Goal: Information Seeking & Learning: Understand process/instructions

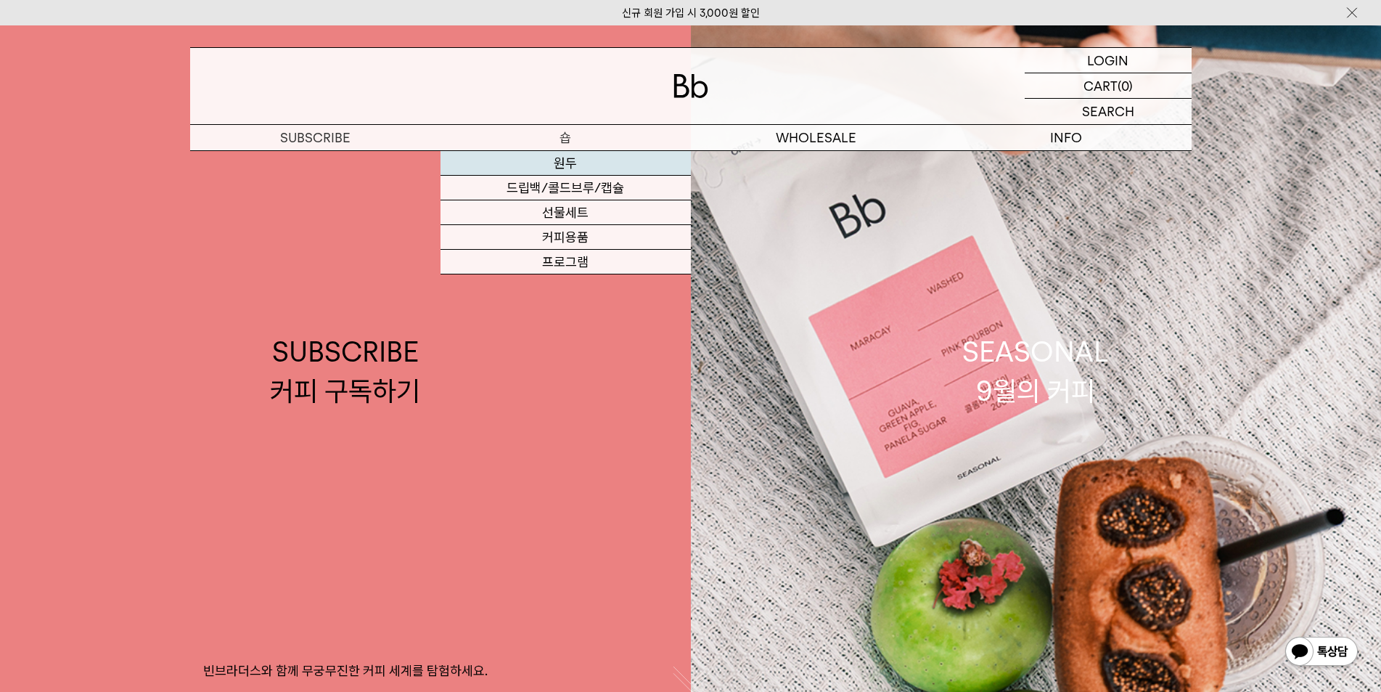
click at [576, 161] on link "원두" at bounding box center [566, 163] width 250 height 25
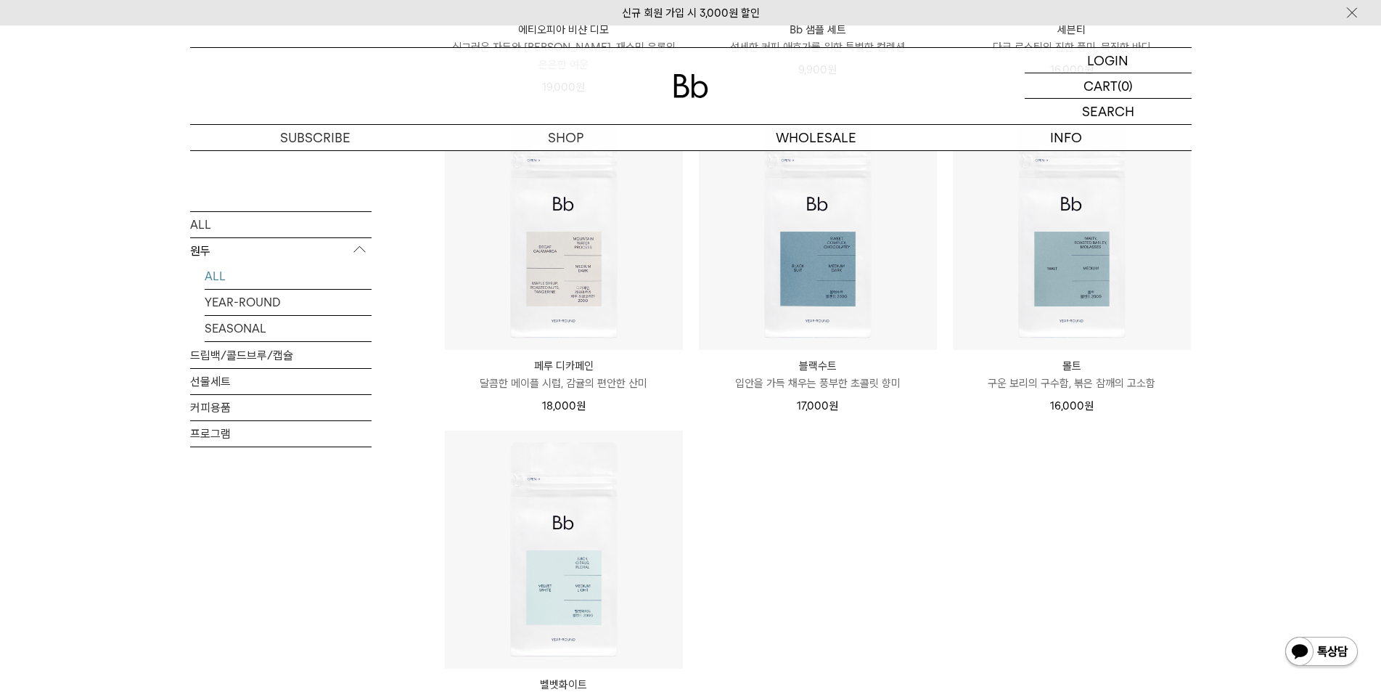
scroll to position [1230, 0]
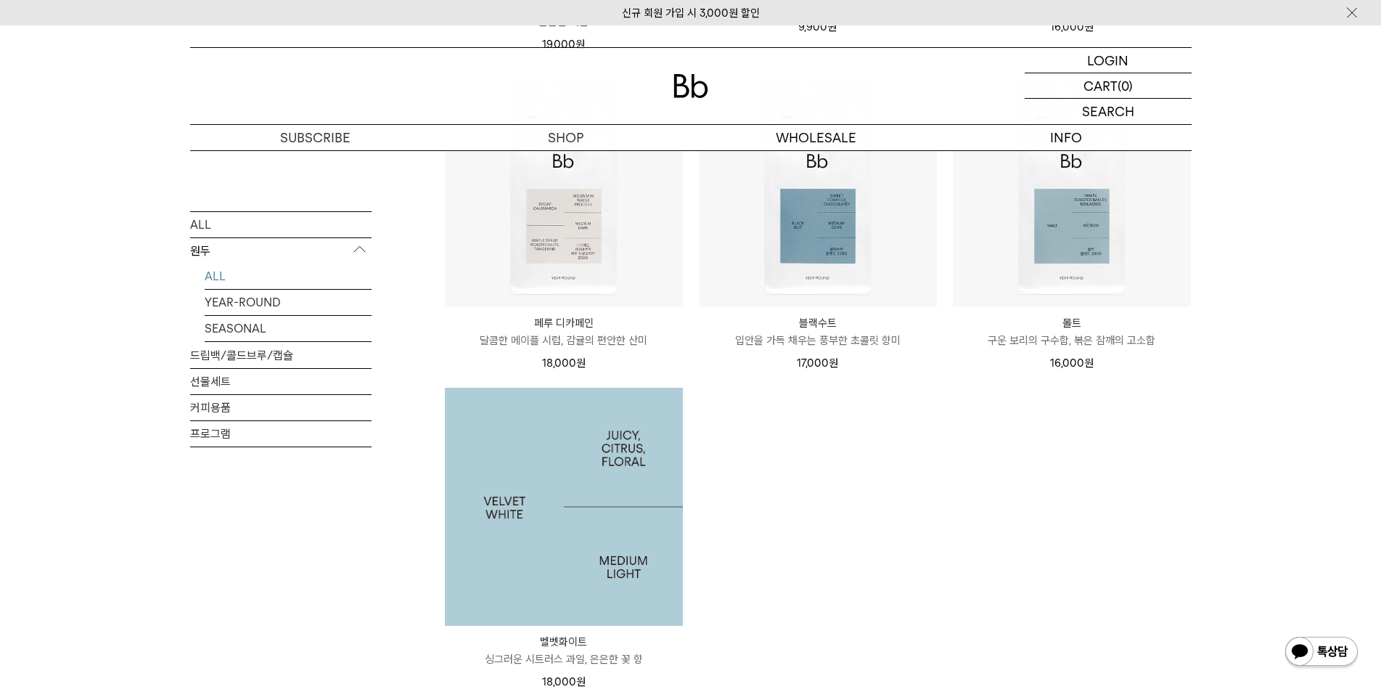
click at [618, 590] on img at bounding box center [564, 507] width 238 height 238
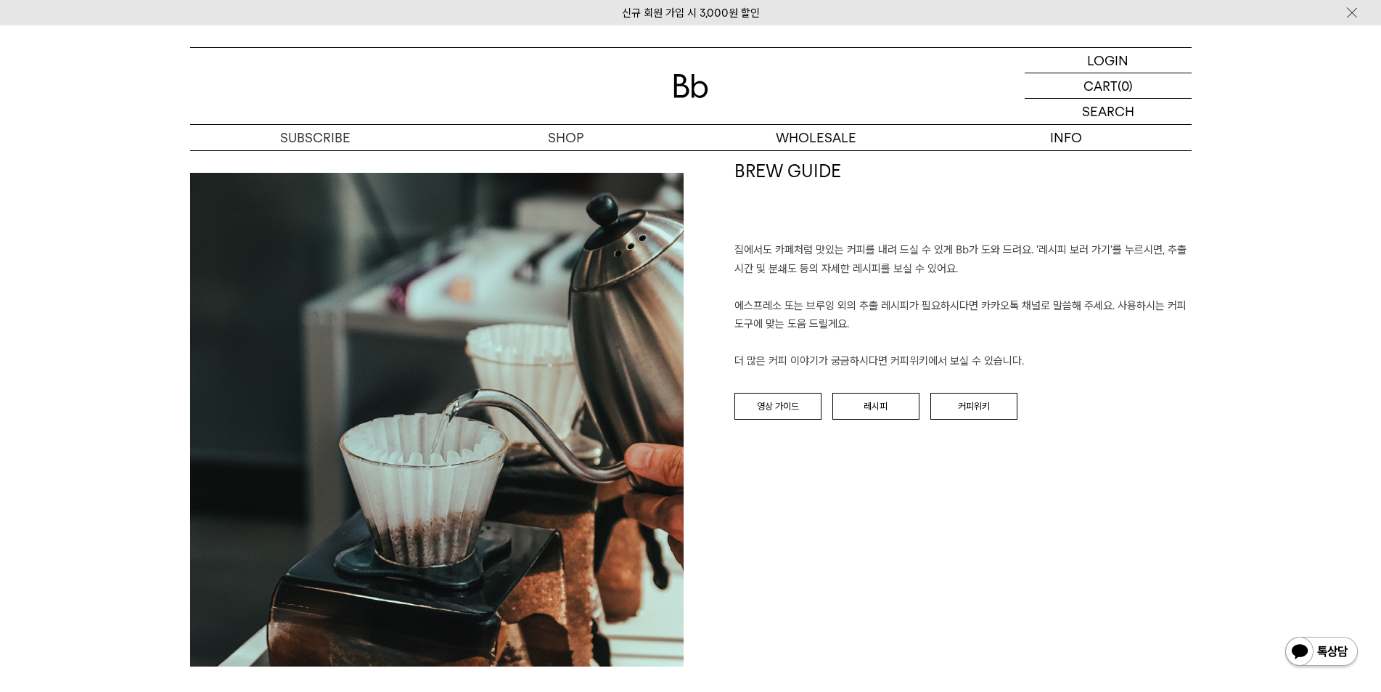
drag, startPoint x: 1390, startPoint y: 122, endPoint x: 1326, endPoint y: 380, distance: 265.7
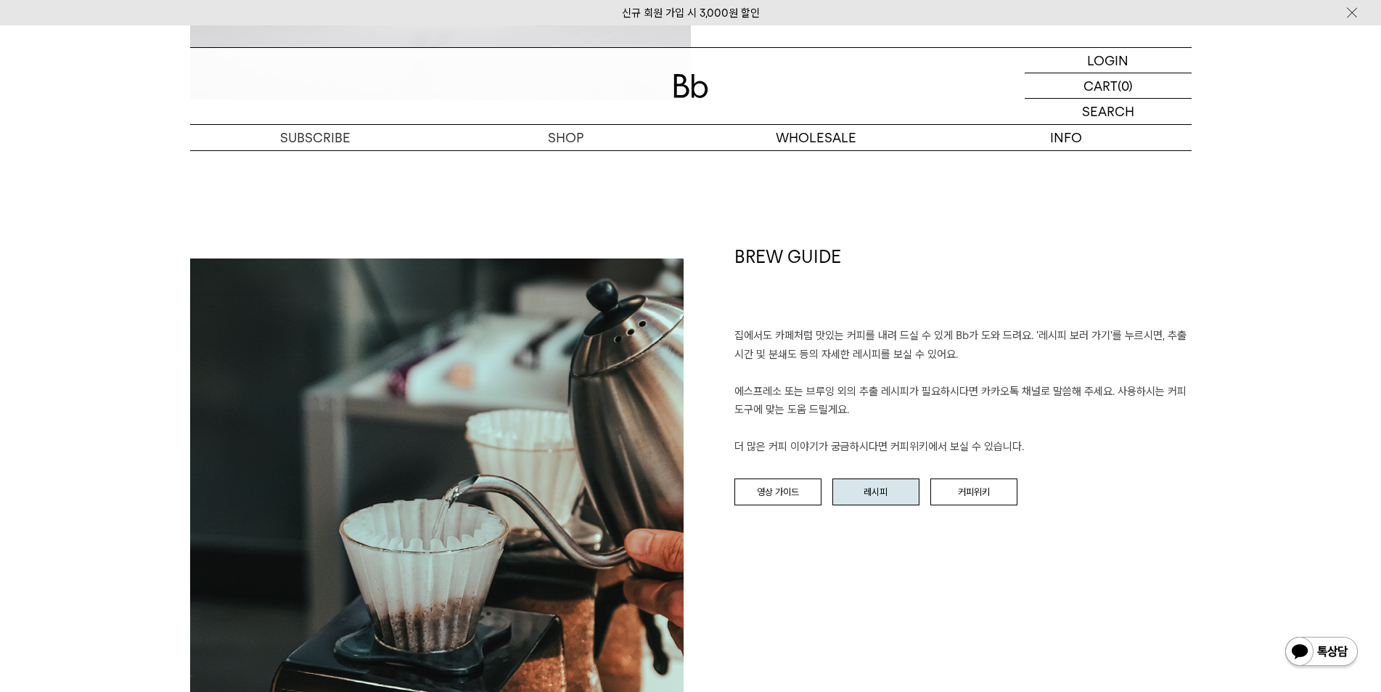
click at [896, 487] on link "레시피" at bounding box center [876, 492] width 87 height 28
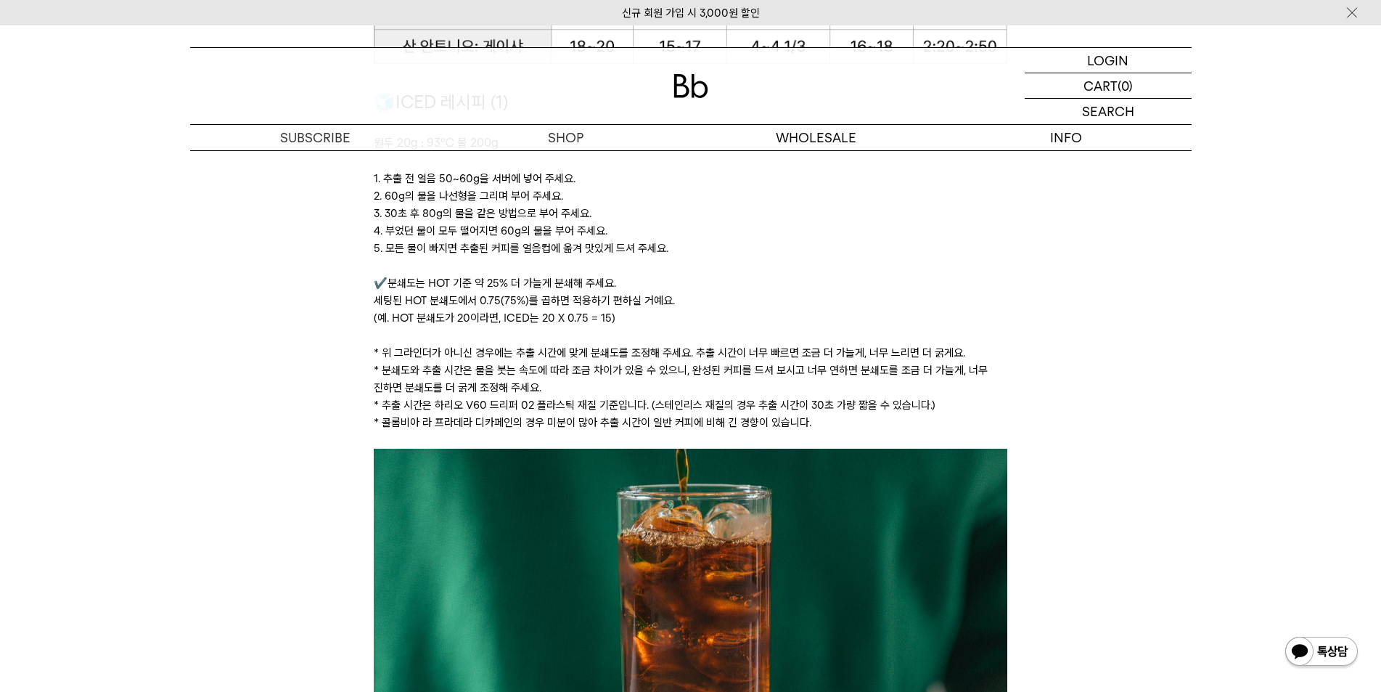
scroll to position [1899, 0]
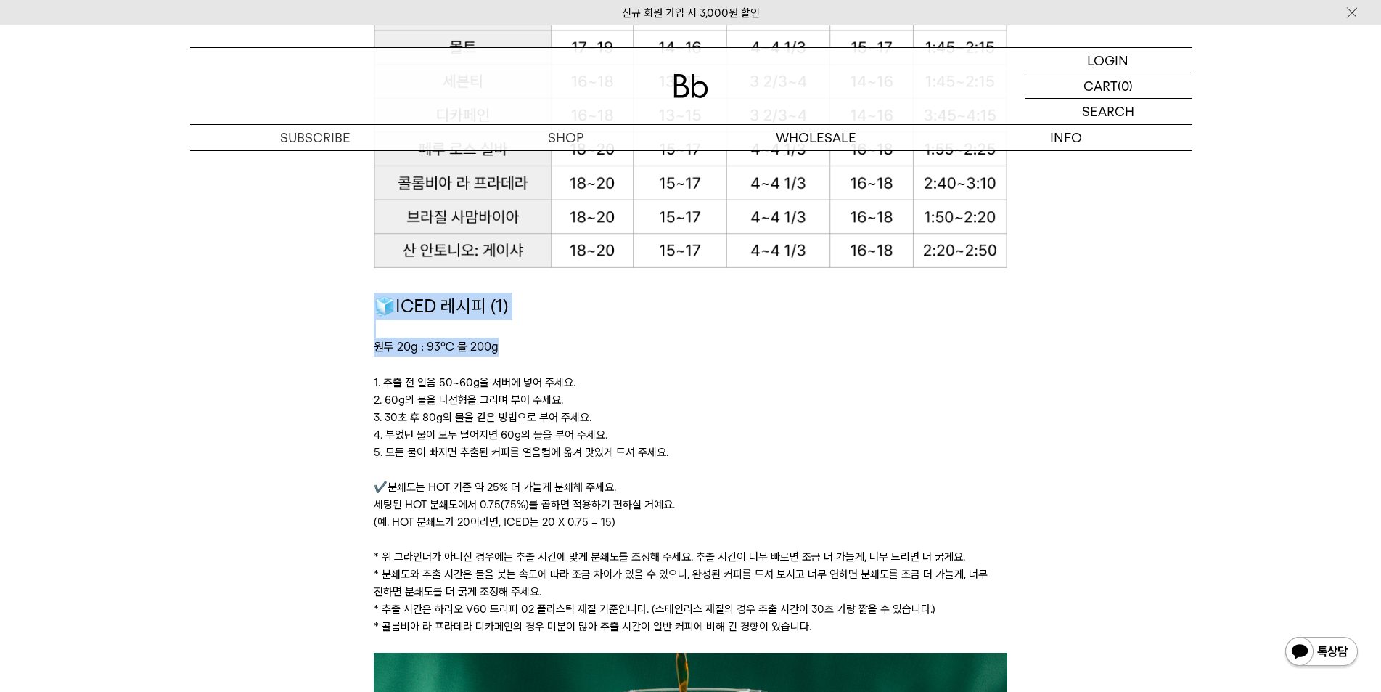
drag, startPoint x: 370, startPoint y: 295, endPoint x: 525, endPoint y: 346, distance: 162.8
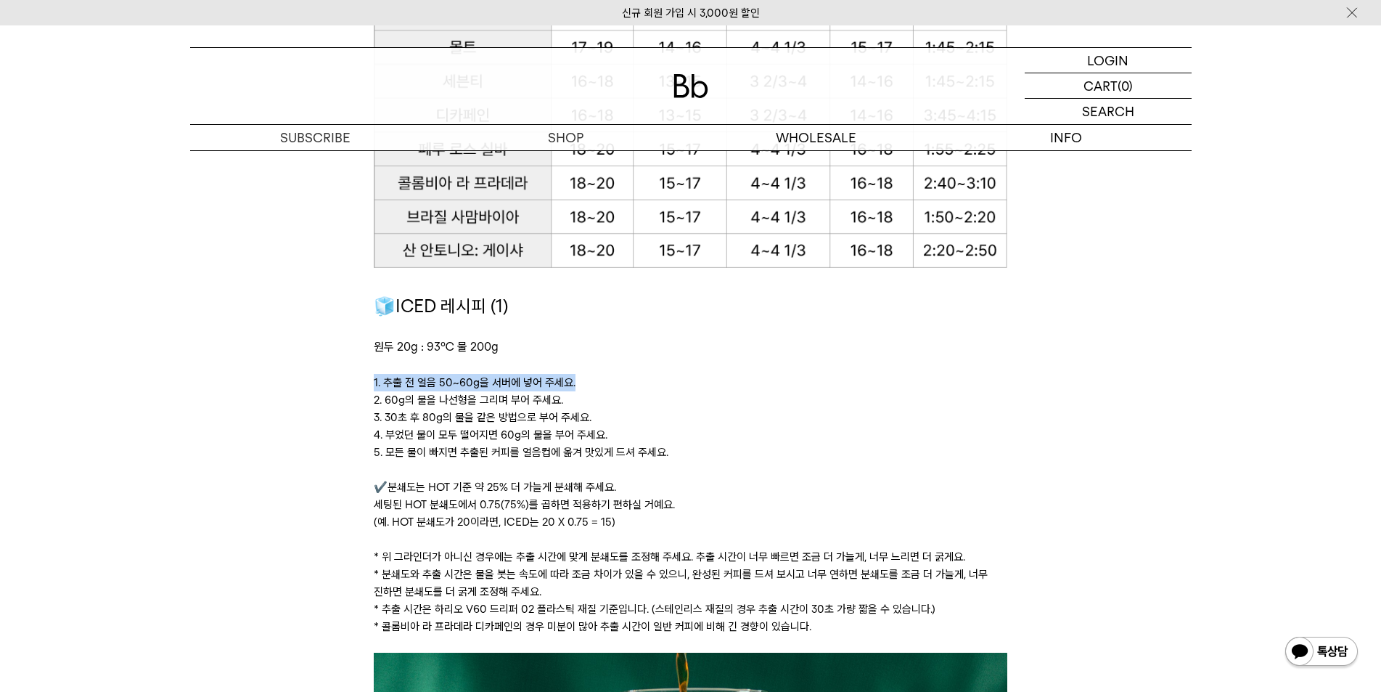
drag, startPoint x: 389, startPoint y: 385, endPoint x: 598, endPoint y: 388, distance: 209.1
click at [598, 388] on p "1. 추출 전 얼음 50~60g을 서버에 넣어 주세요." at bounding box center [691, 382] width 634 height 17
drag, startPoint x: 383, startPoint y: 401, endPoint x: 568, endPoint y: 401, distance: 184.4
click at [568, 401] on p "2. 60g의 물을 나선형을 그리며 부어 주세요." at bounding box center [691, 399] width 634 height 17
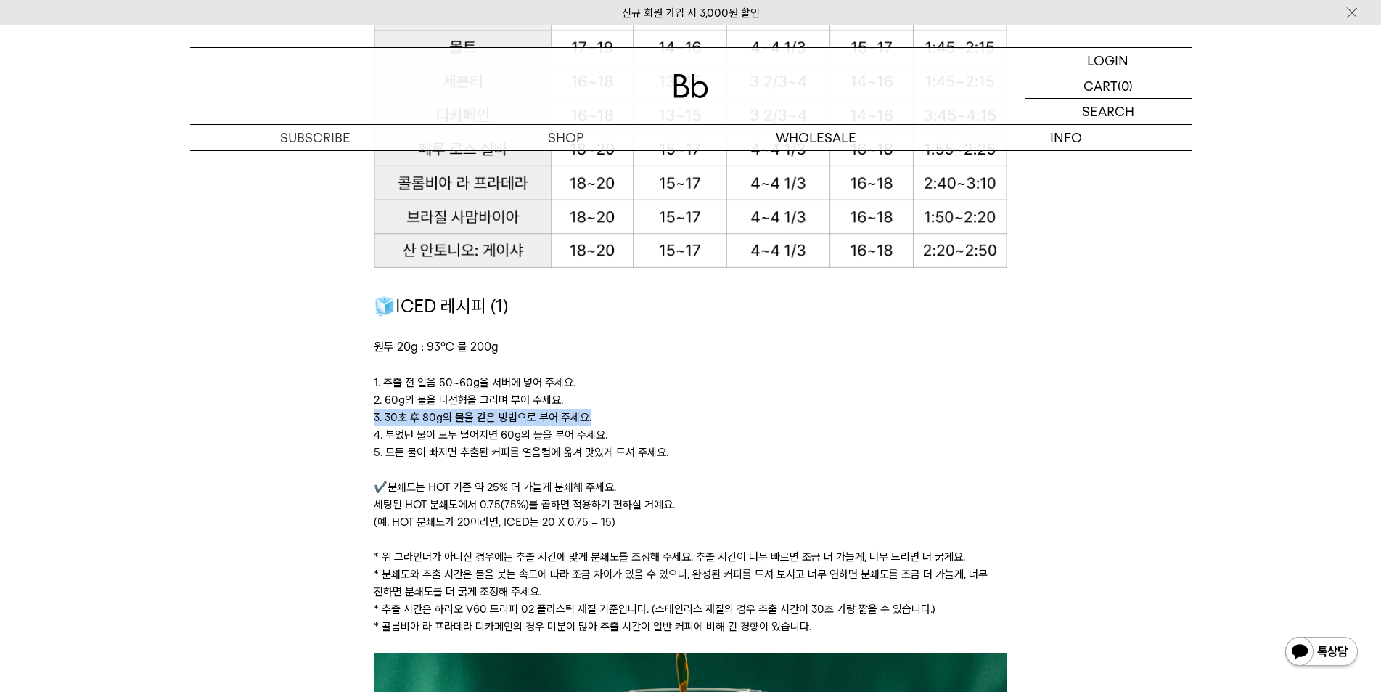
drag, startPoint x: 372, startPoint y: 416, endPoint x: 595, endPoint y: 422, distance: 222.2
drag, startPoint x: 368, startPoint y: 442, endPoint x: 624, endPoint y: 442, distance: 255.5
drag, startPoint x: 460, startPoint y: 404, endPoint x: 568, endPoint y: 398, distance: 109.1
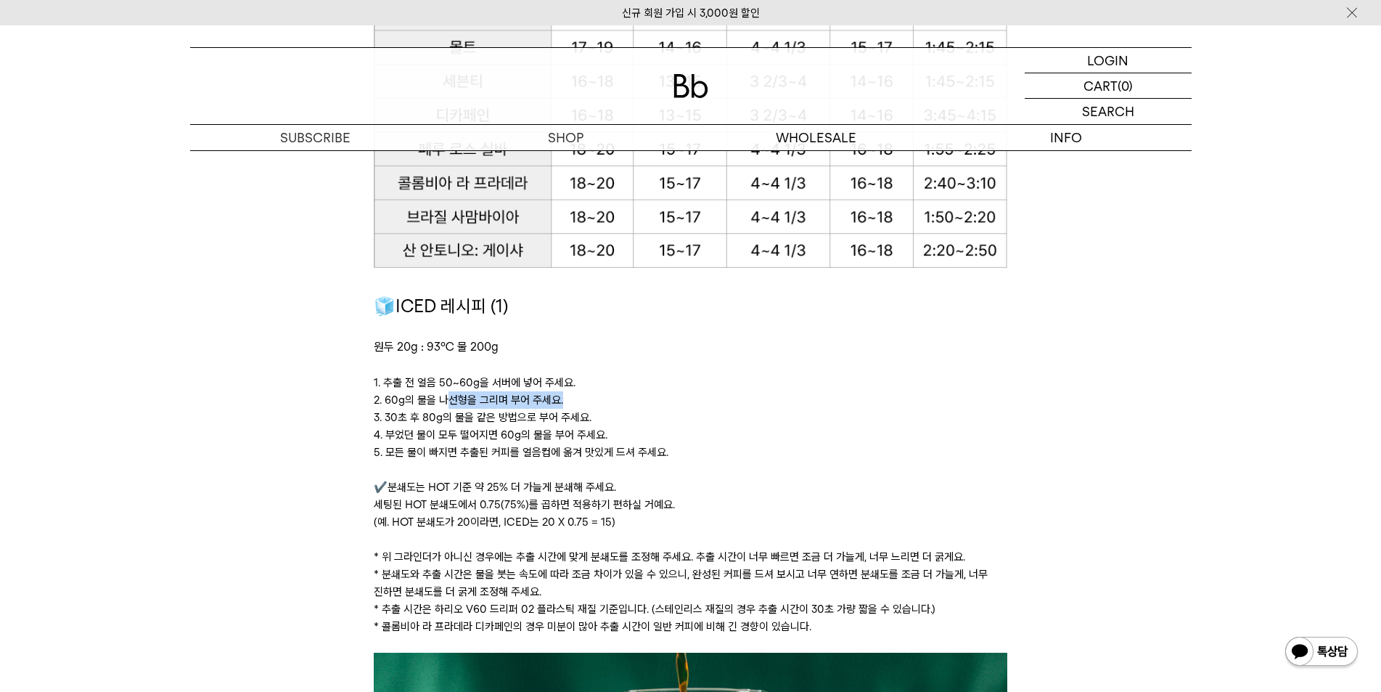
click at [568, 398] on p "2. 60g의 물을 나선형을 그리며 부어 주세요." at bounding box center [691, 399] width 634 height 17
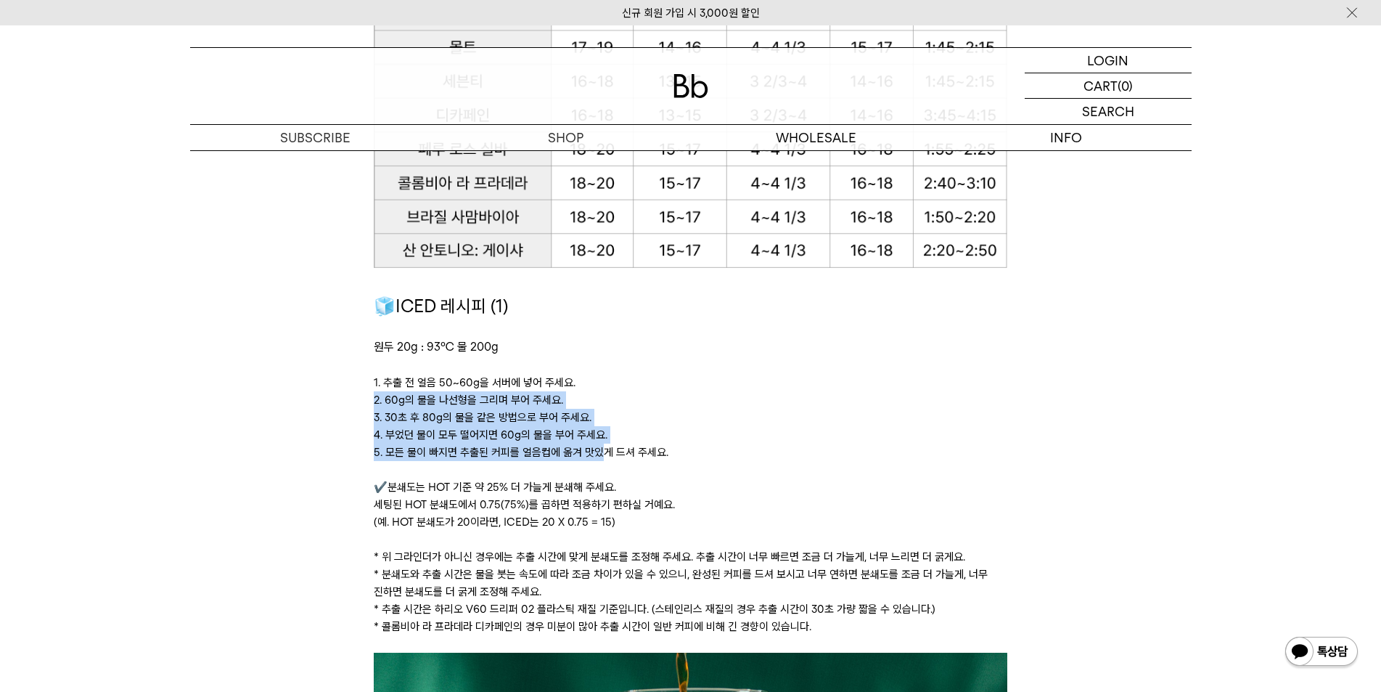
drag, startPoint x: 367, startPoint y: 398, endPoint x: 597, endPoint y: 454, distance: 237.7
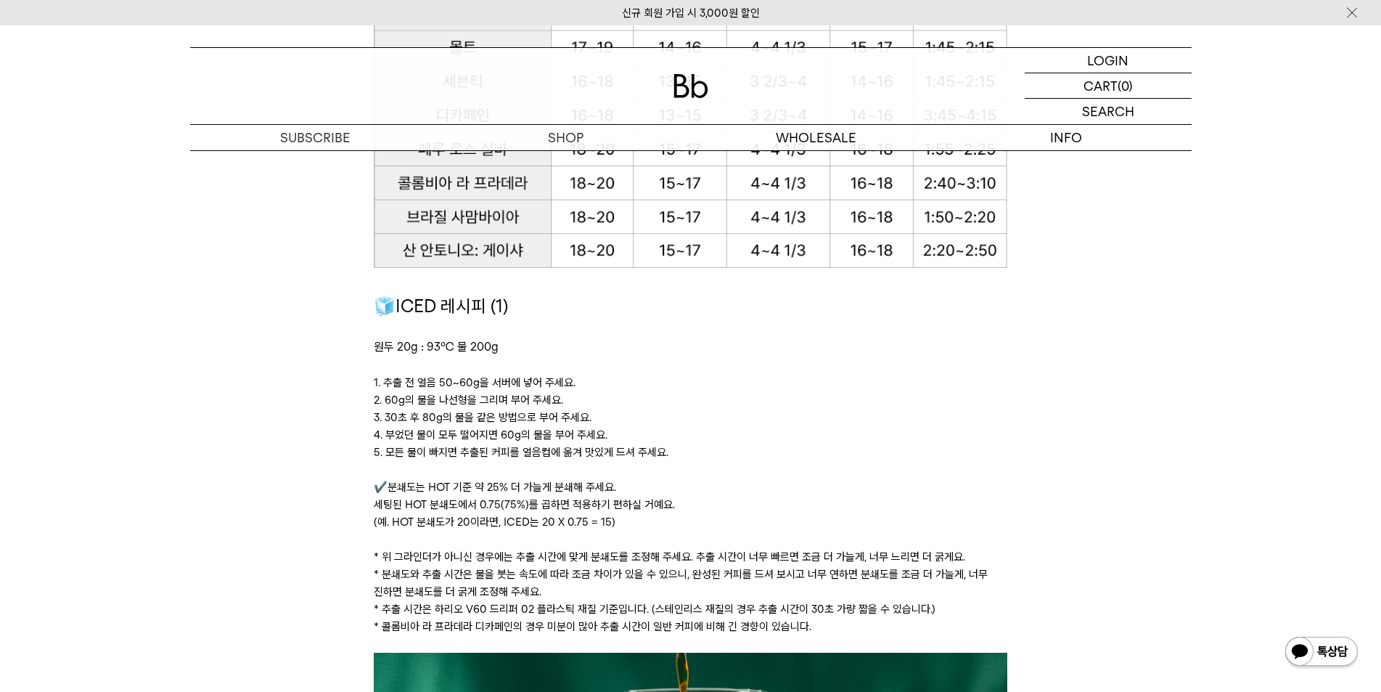
drag, startPoint x: 370, startPoint y: 380, endPoint x: 673, endPoint y: 451, distance: 311.0
